Goal: Find specific page/section: Find specific page/section

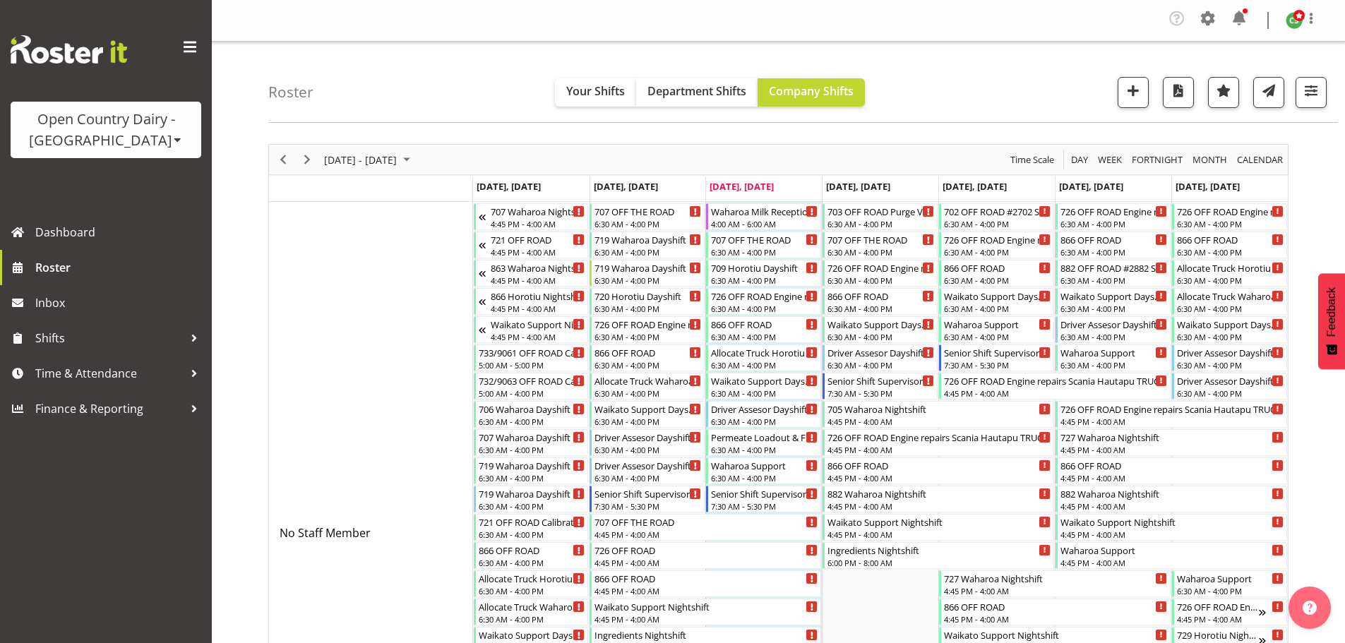
scroll to position [2112, 0]
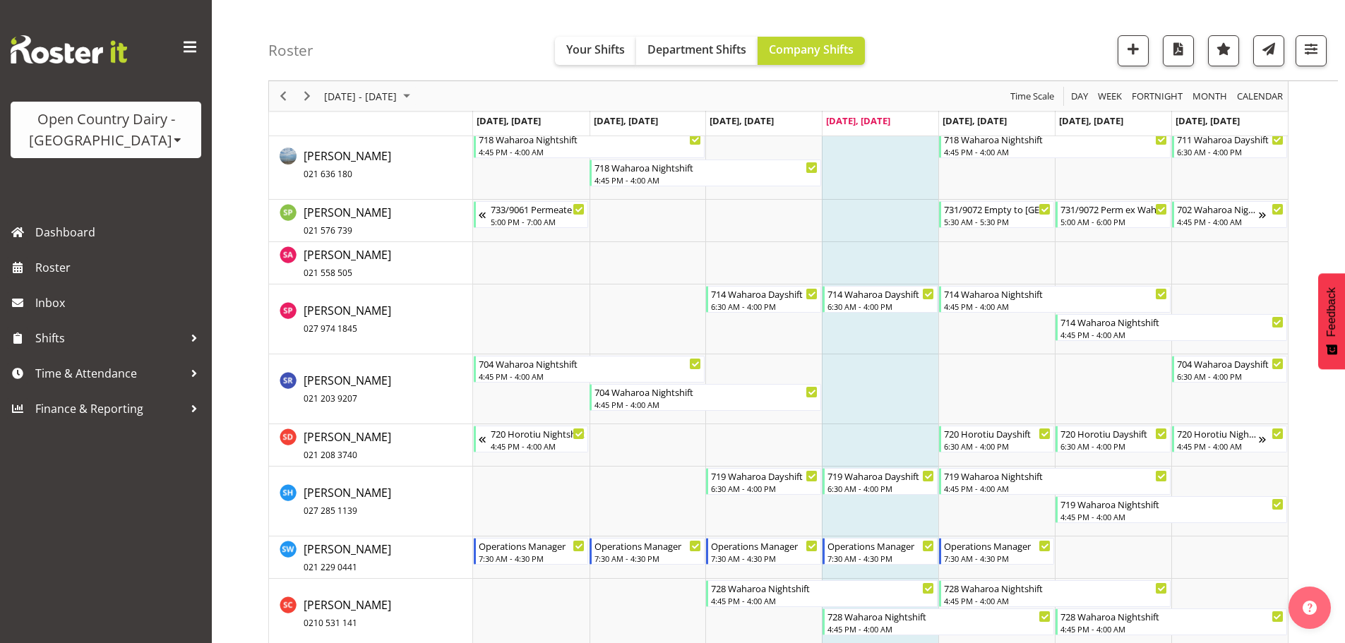
scroll to position [9248, 0]
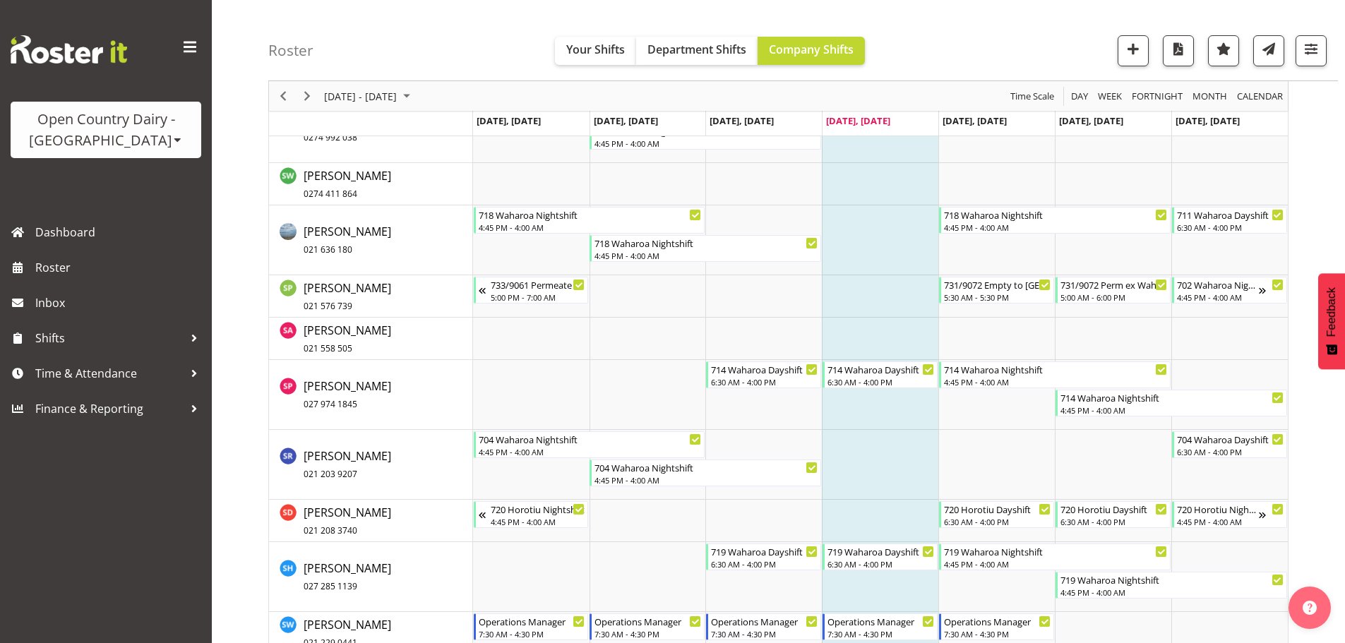
click at [172, 141] on span at bounding box center [177, 139] width 11 height 11
click at [124, 173] on link "Open Country Dairy - [GEOGRAPHIC_DATA]" at bounding box center [147, 179] width 273 height 25
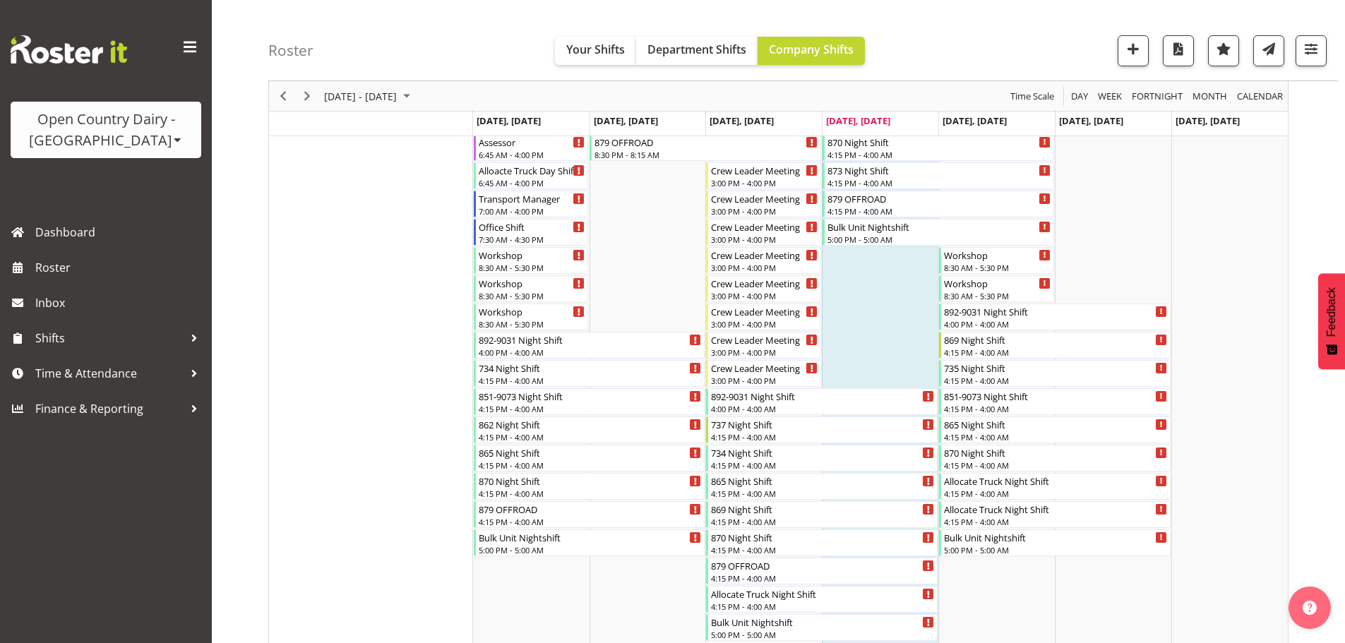
scroll to position [812, 0]
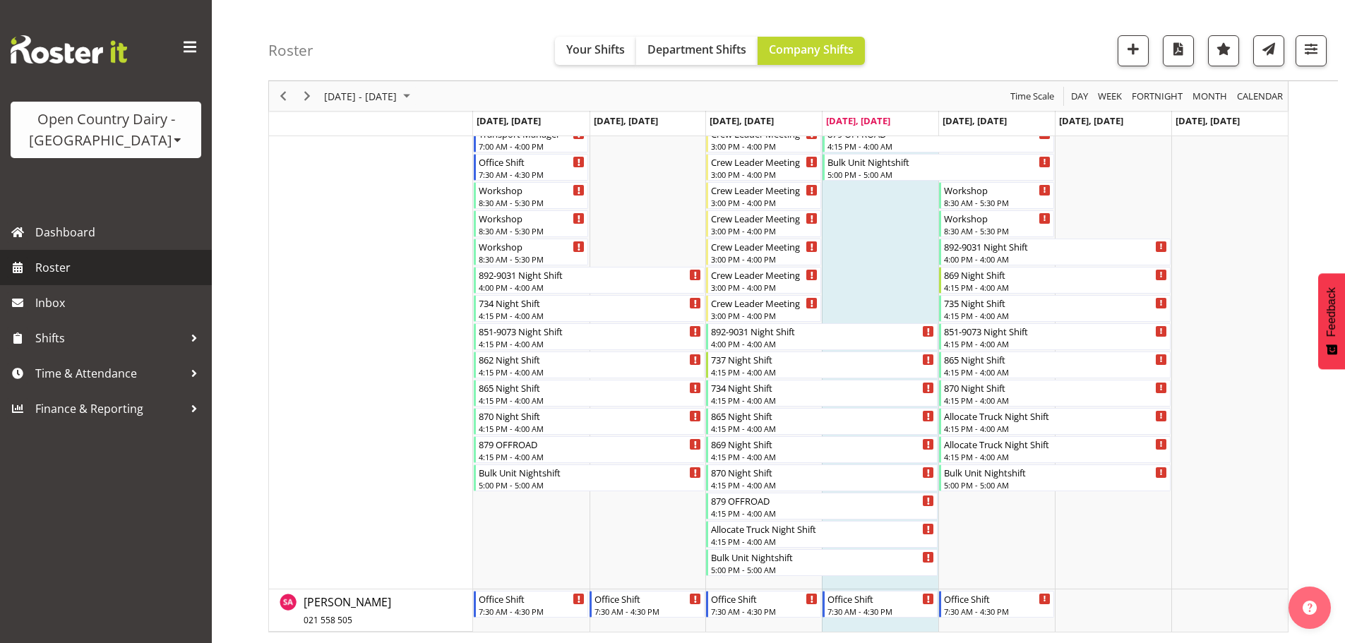
click at [75, 263] on span "Roster" at bounding box center [119, 267] width 169 height 21
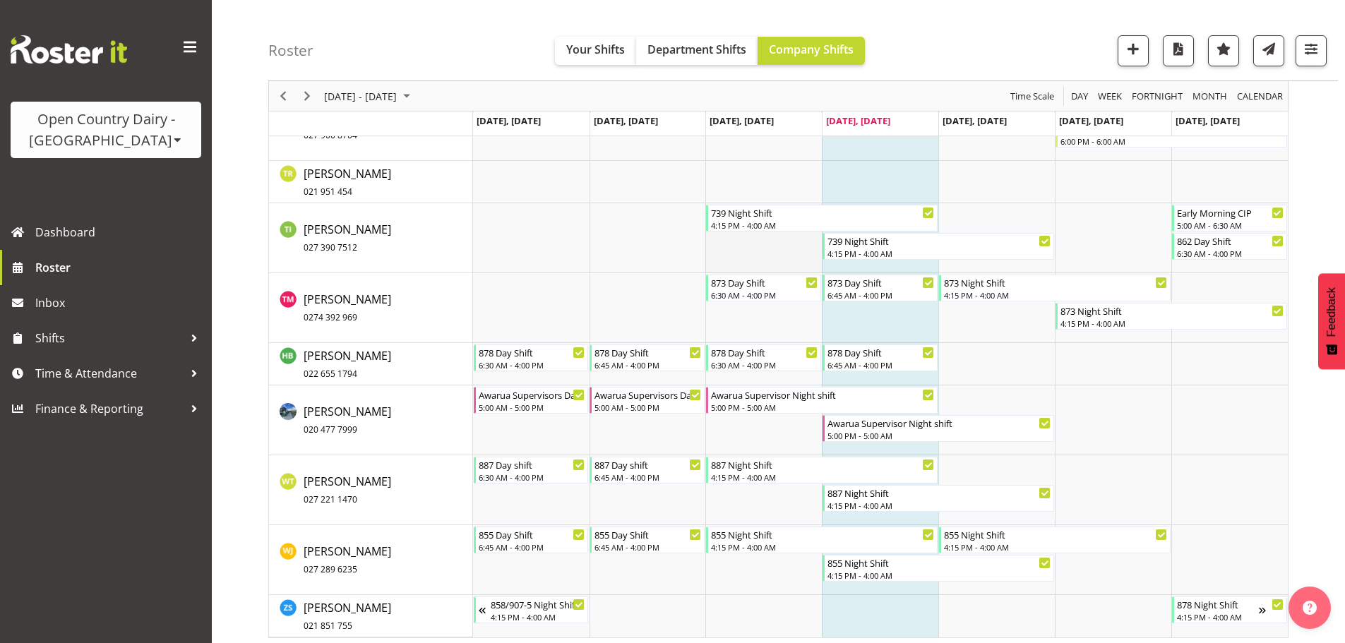
scroll to position [9074, 0]
